Goal: Information Seeking & Learning: Learn about a topic

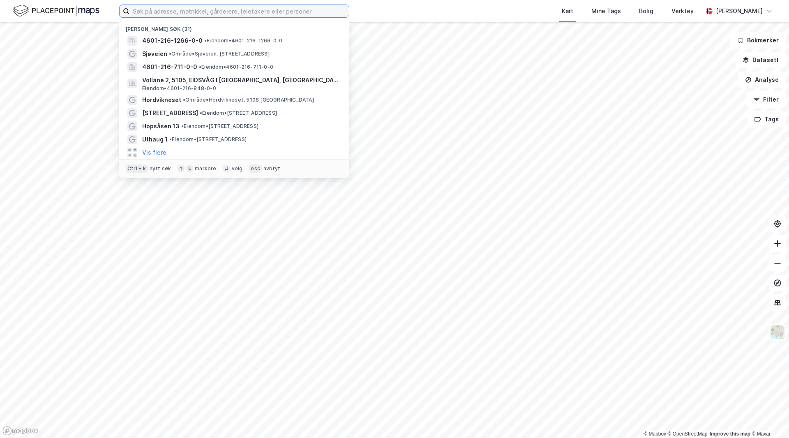
click at [203, 14] on input at bounding box center [238, 11] width 219 height 12
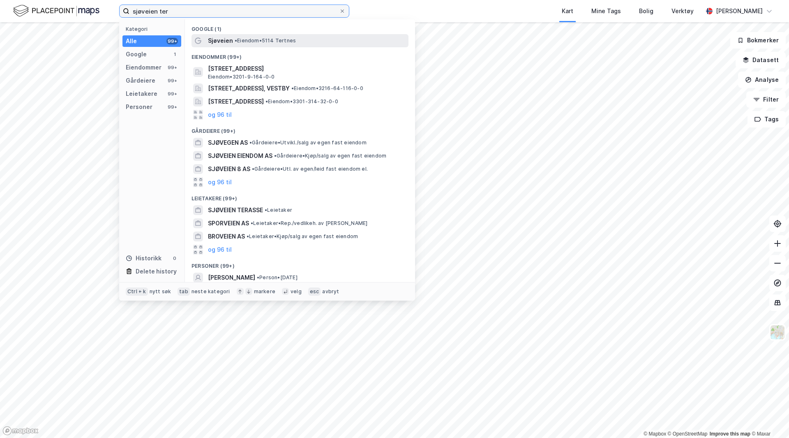
type input "sjøveien ter"
click at [281, 35] on div "Sjøveien • Eiendom • 5114 Tertnes" at bounding box center [299, 40] width 217 height 13
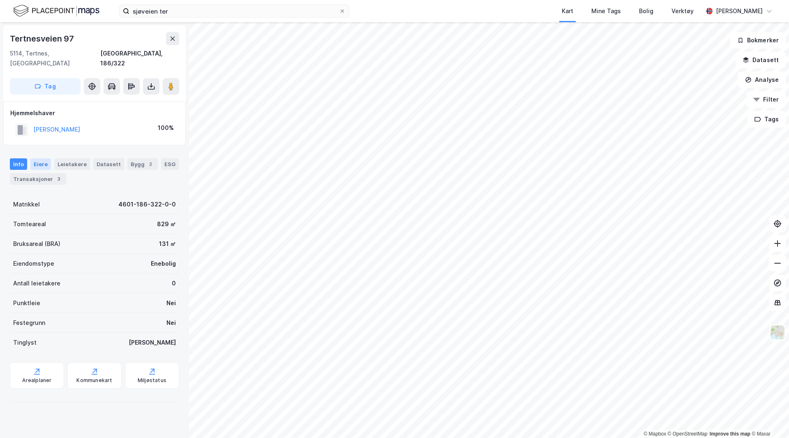
click at [40, 158] on div "Eiere" at bounding box center [40, 164] width 21 height 12
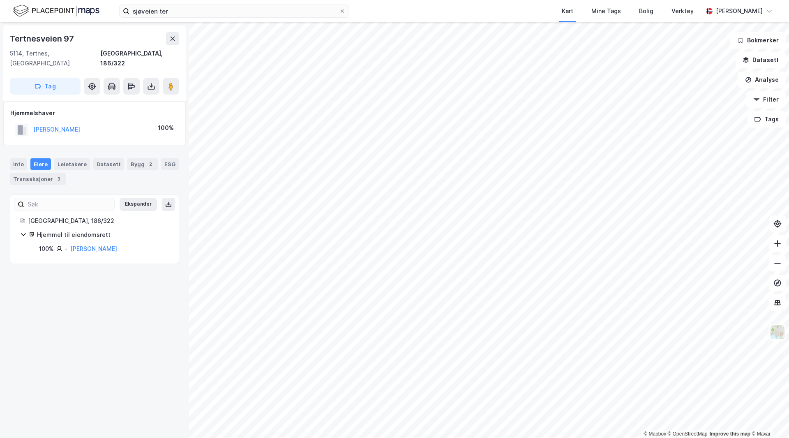
click at [22, 231] on icon at bounding box center [23, 234] width 7 height 7
click at [32, 173] on div "Transaksjoner 3" at bounding box center [38, 179] width 56 height 12
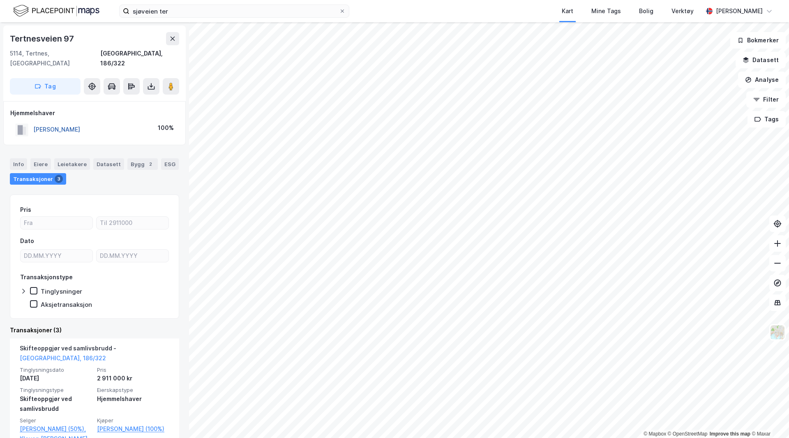
click at [0, 0] on button "[PERSON_NAME]" at bounding box center [0, 0] width 0 height 0
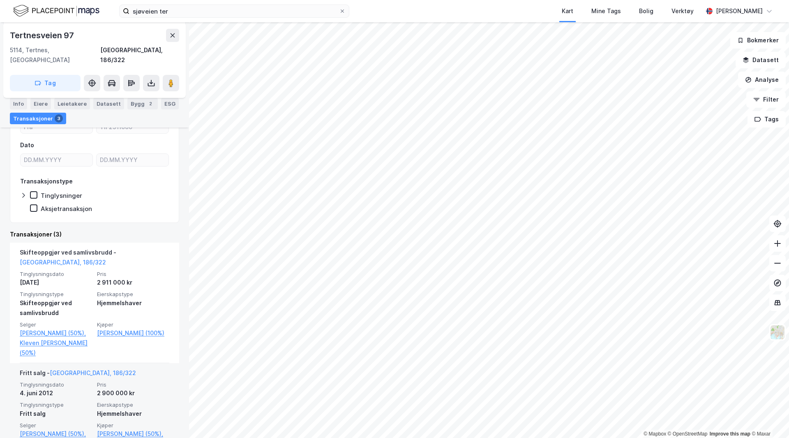
scroll to position [79, 0]
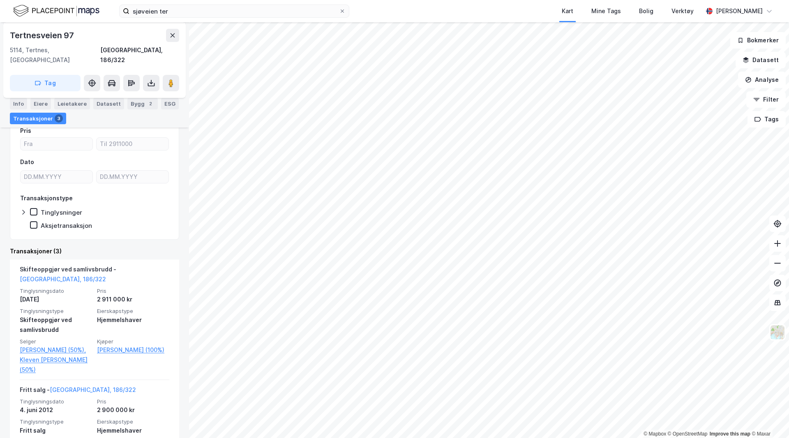
click at [507, 11] on div "Kart Mine Tags Bolig Verktøy" at bounding box center [546, 11] width 314 height 22
click at [468, 15] on div "Kart Mine Tags Bolig Verktøy" at bounding box center [546, 11] width 314 height 22
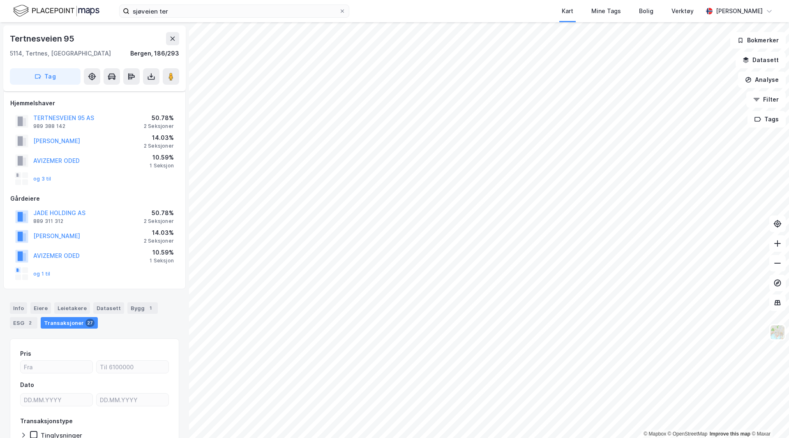
scroll to position [55, 0]
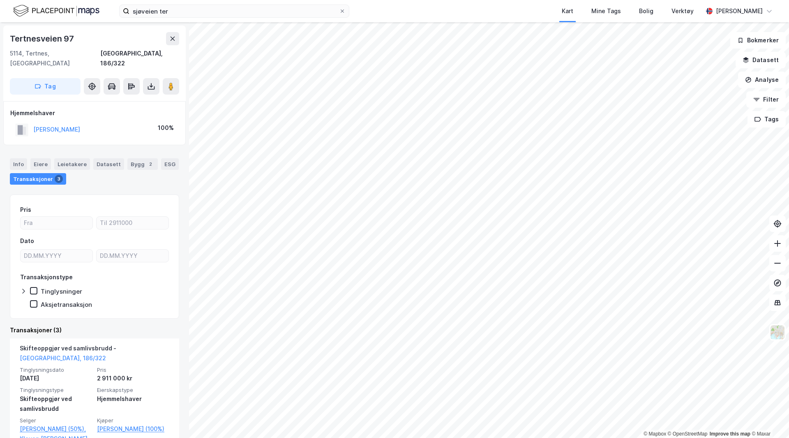
click at [459, 2] on div "Kart Mine Tags Bolig Verktøy" at bounding box center [546, 11] width 314 height 22
